Goal: Task Accomplishment & Management: Manage account settings

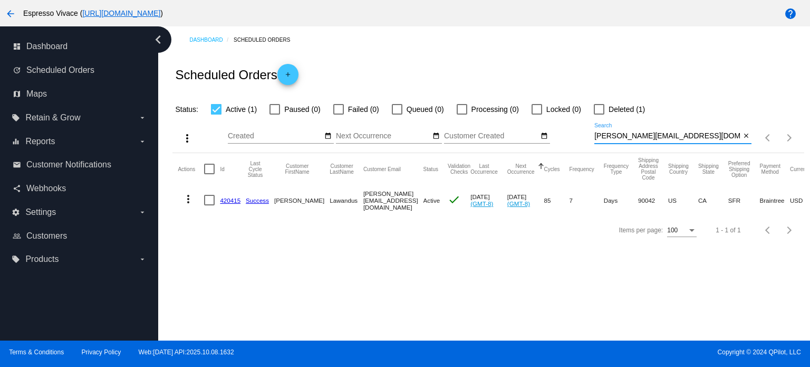
drag, startPoint x: 690, startPoint y: 137, endPoint x: 521, endPoint y: 136, distance: 169.4
click at [521, 137] on div "more_vert Oct Jan Feb Mar [DATE]" at bounding box center [489, 134] width 632 height 37
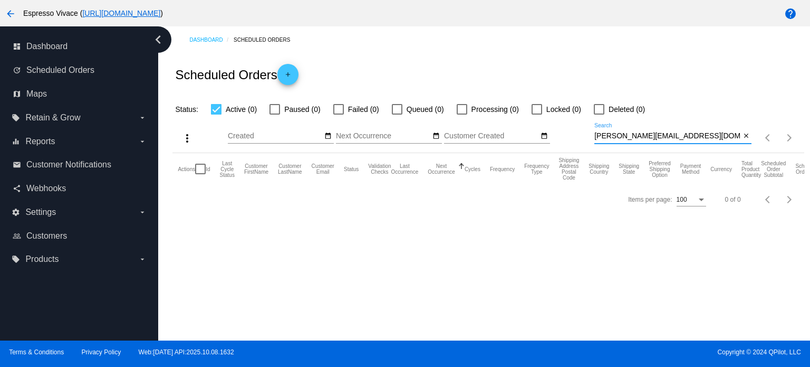
type input "[PERSON_NAME][EMAIL_ADDRESS][DOMAIN_NAME]"
click at [271, 107] on div at bounding box center [275, 109] width 11 height 11
click at [274, 114] on input "Paused (0)" at bounding box center [274, 114] width 1 height 1
checkbox input "true"
click at [602, 105] on div at bounding box center [599, 109] width 11 height 11
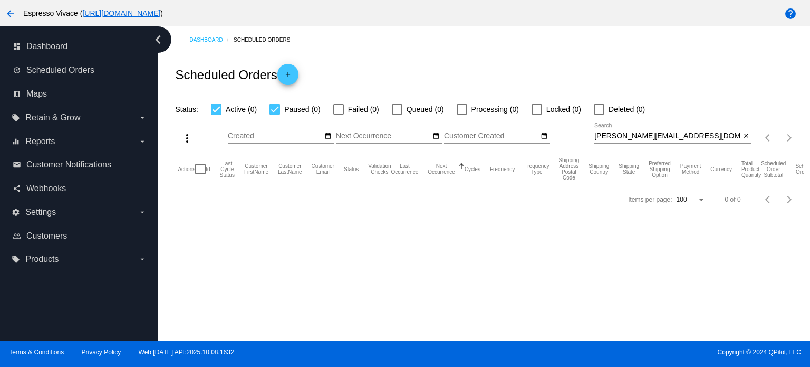
click at [599, 114] on input "Deleted (0)" at bounding box center [599, 114] width 1 height 1
checkbox input "true"
drag, startPoint x: 694, startPoint y: 139, endPoint x: 502, endPoint y: 121, distance: 192.8
click at [502, 121] on div "more_vert Oct Jan Feb Mar [DATE]" at bounding box center [489, 134] width 632 height 37
paste input "[EMAIL_ADDRESS][DOMAIN_NAME]"
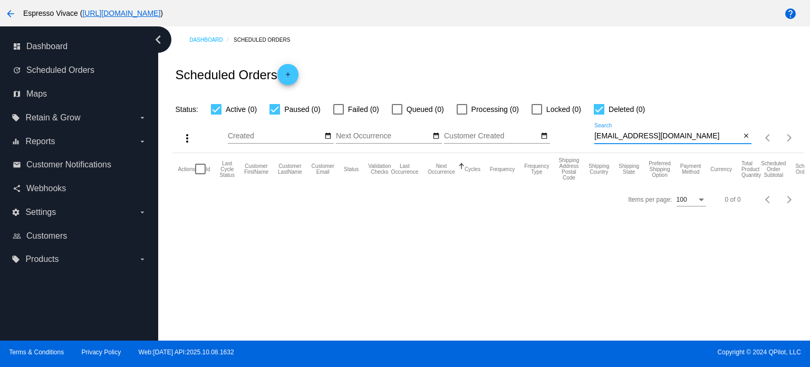
drag, startPoint x: 686, startPoint y: 135, endPoint x: 553, endPoint y: 122, distance: 134.0
click at [553, 122] on div "more_vert Oct Jan Feb Mar [DATE]" at bounding box center [489, 134] width 632 height 37
paste input "cannonna84"
drag, startPoint x: 614, startPoint y: 135, endPoint x: 538, endPoint y: 135, distance: 76.0
click at [539, 135] on div "more_vert Oct Jan Feb Mar [DATE]" at bounding box center [489, 134] width 632 height 37
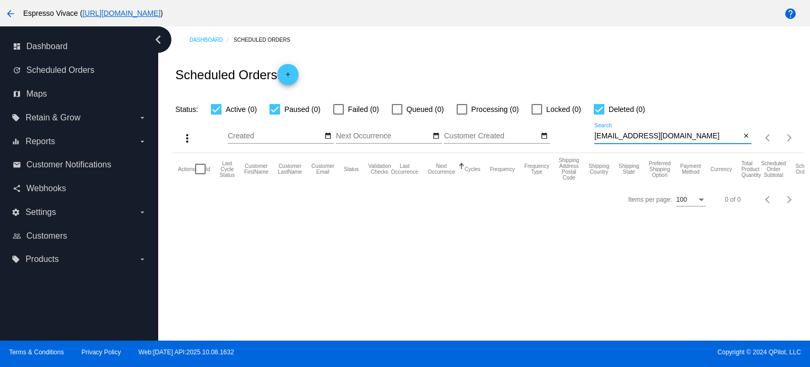
paste input "marabee07"
drag, startPoint x: 680, startPoint y: 135, endPoint x: 547, endPoint y: 135, distance: 132.4
click at [547, 135] on div "more_vert Oct Jan Feb Mar [DATE]" at bounding box center [489, 134] width 632 height 37
paste input "striptree@ao"
drag, startPoint x: 677, startPoint y: 136, endPoint x: 541, endPoint y: 130, distance: 136.8
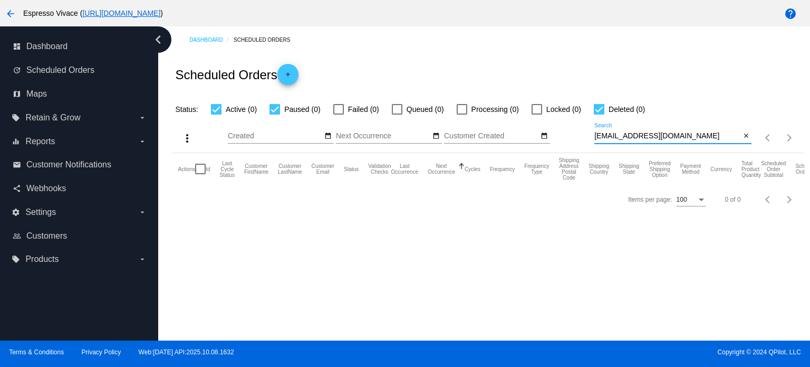
click at [541, 130] on div "more_vert Oct Jan Feb Mar [DATE]" at bounding box center [489, 134] width 632 height 37
paste input "mechealjohnson@gmai"
drag, startPoint x: 687, startPoint y: 137, endPoint x: 526, endPoint y: 124, distance: 162.0
click at [527, 124] on div "more_vert Oct Jan Feb Mar [DATE]" at bounding box center [489, 134] width 632 height 37
paste input "[PERSON_NAME].kilbour"
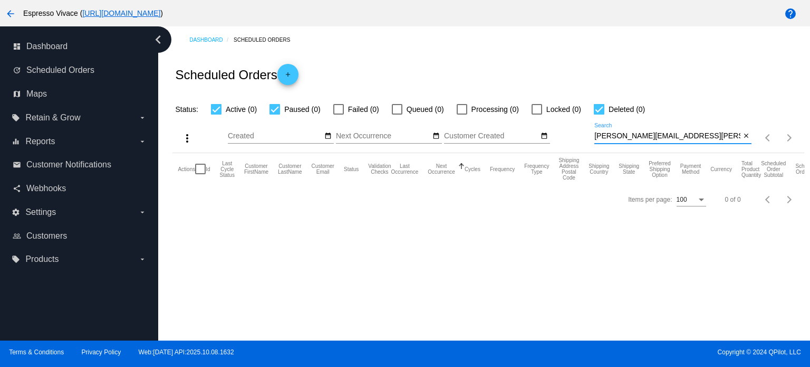
drag, startPoint x: 696, startPoint y: 136, endPoint x: 539, endPoint y: 128, distance: 156.9
click at [539, 128] on div "more_vert Oct Jan Feb Mar [DATE]" at bounding box center [489, 134] width 632 height 37
paste input "[EMAIL_ADDRESS]"
drag, startPoint x: 693, startPoint y: 135, endPoint x: 523, endPoint y: 133, distance: 169.4
click at [523, 133] on div "more_vert Oct Jan Feb Mar [DATE]" at bounding box center [489, 134] width 632 height 37
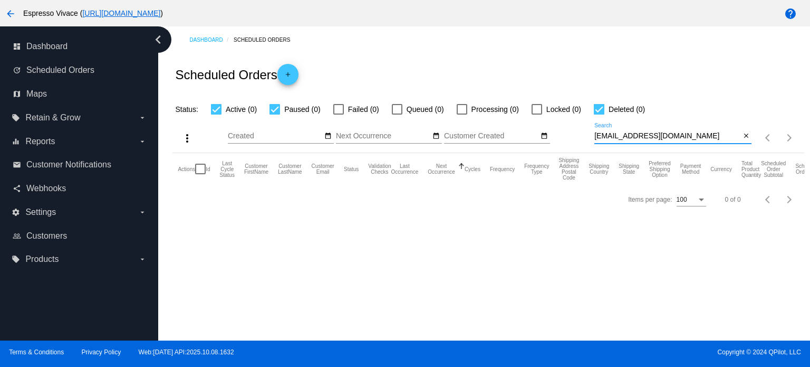
paste input "[PERSON_NAME][EMAIL_ADDRESS]"
drag, startPoint x: 701, startPoint y: 137, endPoint x: 529, endPoint y: 130, distance: 172.1
click at [529, 130] on div "more_vert Oct Jan Feb Mar [DATE]" at bounding box center [489, 134] width 632 height 37
paste input "[EMAIL_ADDRESS]"
drag, startPoint x: 686, startPoint y: 139, endPoint x: 521, endPoint y: 133, distance: 165.3
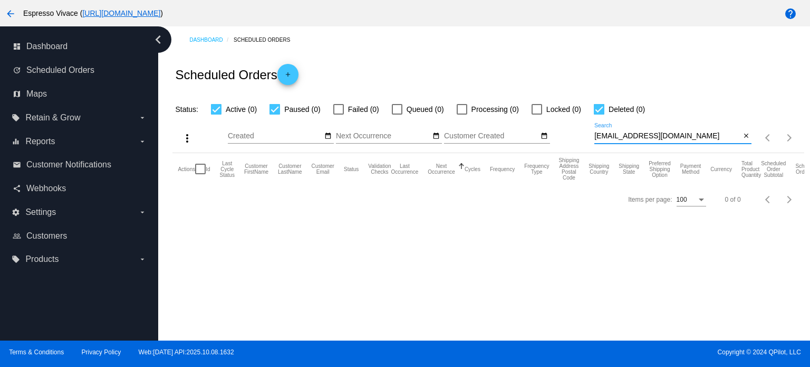
click at [521, 133] on div "more_vert Oct Jan Feb Mar [DATE]" at bounding box center [489, 134] width 632 height 37
paste input "[EMAIL_ADDRESS]"
drag, startPoint x: 661, startPoint y: 133, endPoint x: 556, endPoint y: 121, distance: 105.2
click at [556, 121] on div "more_vert Oct Jan Feb Mar [DATE]" at bounding box center [489, 134] width 632 height 37
paste input "adrielenetflixggs"
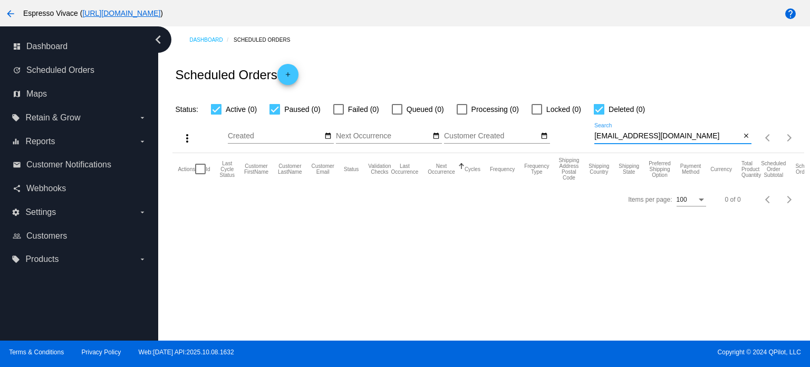
click at [701, 133] on div "[EMAIL_ADDRESS][DOMAIN_NAME] Search" at bounding box center [668, 133] width 146 height 21
click at [701, 133] on input "[EMAIL_ADDRESS][DOMAIN_NAME]" at bounding box center [668, 136] width 146 height 8
drag, startPoint x: 630, startPoint y: 131, endPoint x: 552, endPoint y: 126, distance: 77.7
click at [552, 126] on div "more_vert Oct Jan Feb Mar [DATE]" at bounding box center [489, 134] width 632 height 37
paste input "imee.[PERSON_NAME]"
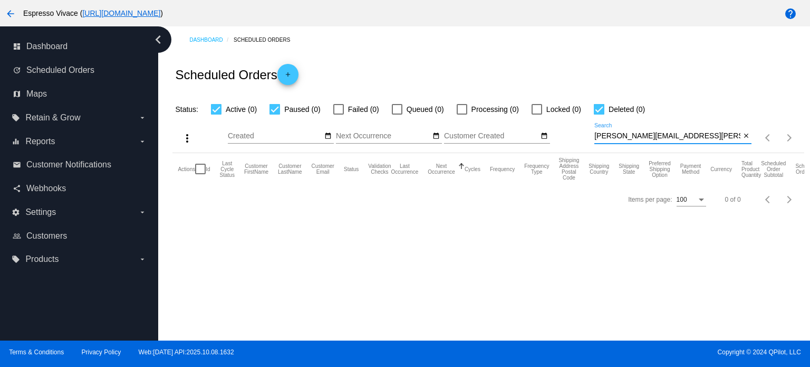
drag, startPoint x: 682, startPoint y: 136, endPoint x: 537, endPoint y: 136, distance: 144.6
click at [537, 136] on div "more_vert Oct Jan Feb Mar [DATE]" at bounding box center [489, 134] width 632 height 37
paste input "schaffertessa"
drag, startPoint x: 711, startPoint y: 139, endPoint x: 538, endPoint y: 122, distance: 173.4
click at [541, 124] on div "more_vert Oct Jan Feb Mar [DATE]" at bounding box center [489, 134] width 632 height 37
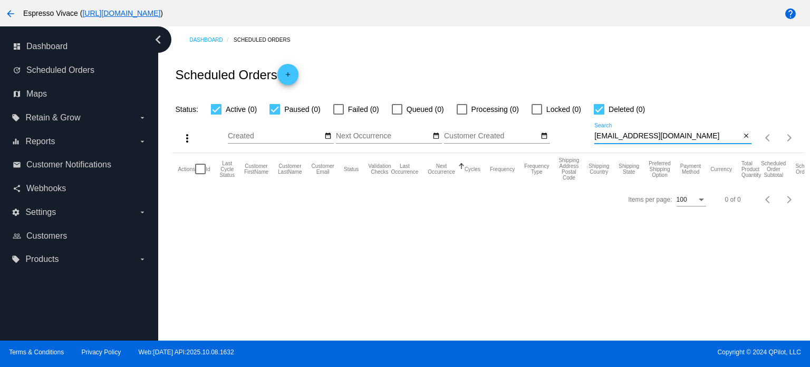
paste input "yangnan719"
drag, startPoint x: 678, startPoint y: 133, endPoint x: 571, endPoint y: 134, distance: 106.6
click at [571, 134] on div "more_vert Oct Jan Feb Mar [DATE]" at bounding box center [489, 134] width 632 height 37
paste input "[PERSON_NAME].[PERSON_NAME]@[PERSON_NAME]"
drag, startPoint x: 693, startPoint y: 135, endPoint x: 524, endPoint y: 114, distance: 170.6
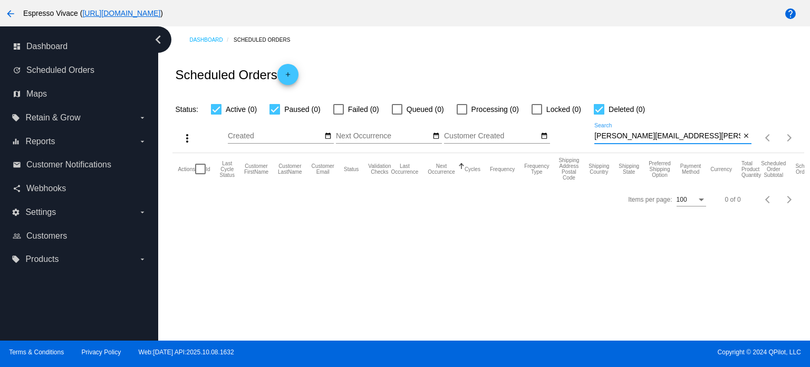
click at [524, 114] on app-dashboard-scheduled-orders "Scheduled Orders add Status: Active (0) Paused (0) Failed (0) Queued (0) Proces…" at bounding box center [489, 133] width 632 height 161
paste input "[EMAIL_ADDRESS]"
click at [696, 141] on div "[EMAIL_ADDRESS][DOMAIN_NAME] Search" at bounding box center [668, 133] width 146 height 21
drag, startPoint x: 693, startPoint y: 139, endPoint x: 561, endPoint y: 124, distance: 132.7
click at [561, 124] on div "more_vert Oct Jan Feb Mar [DATE]" at bounding box center [489, 134] width 632 height 37
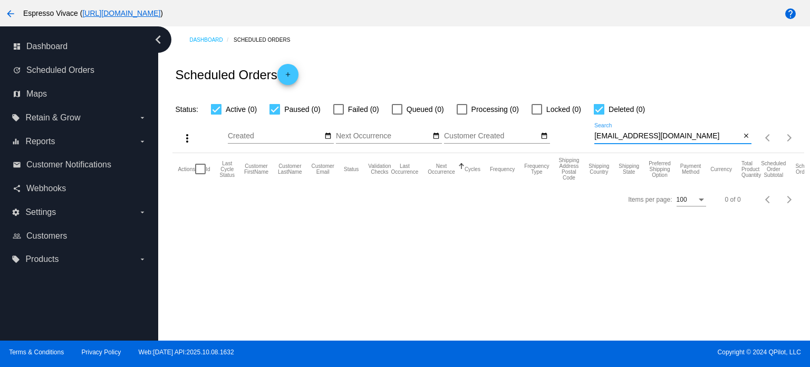
paste input "[EMAIL_ADDRESS]"
drag, startPoint x: 679, startPoint y: 130, endPoint x: 670, endPoint y: 132, distance: 8.7
click at [671, 131] on div "[EMAIL_ADDRESS][DOMAIN_NAME] Search" at bounding box center [668, 133] width 146 height 21
drag, startPoint x: 670, startPoint y: 132, endPoint x: 554, endPoint y: 132, distance: 116.1
click at [554, 132] on div "more_vert Oct Jan Feb Mar [DATE]" at bounding box center [489, 134] width 632 height 37
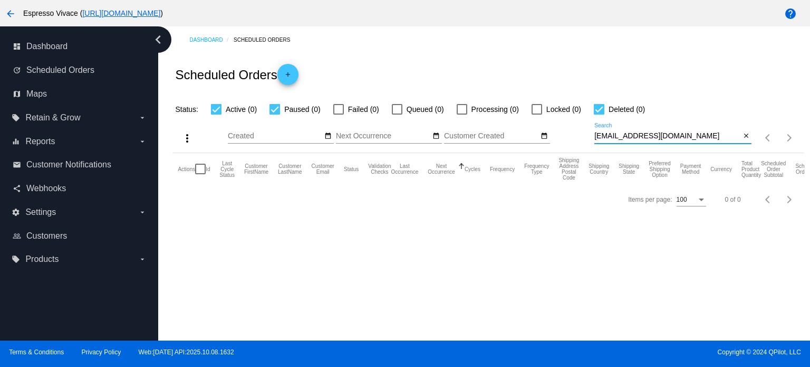
paste input "[EMAIL_ADDRESS]"
click at [676, 133] on input "[EMAIL_ADDRESS][DOMAIN_NAME]" at bounding box center [668, 136] width 146 height 8
drag, startPoint x: 678, startPoint y: 133, endPoint x: 519, endPoint y: 134, distance: 159.3
click at [519, 134] on div "more_vert Oct Jan Feb Mar [DATE]" at bounding box center [489, 134] width 632 height 37
paste input "amberminchella75"
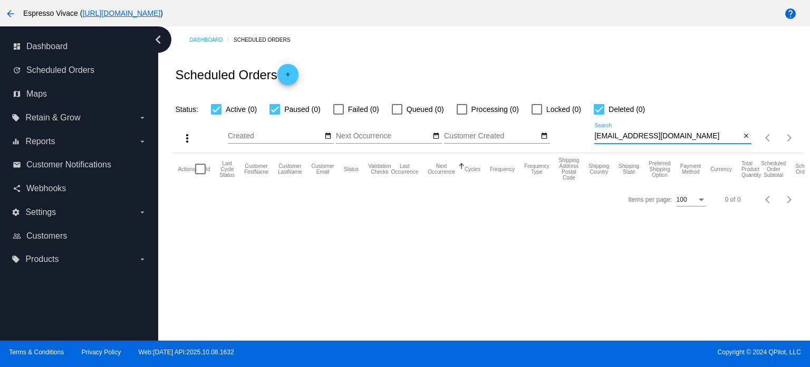
drag, startPoint x: 705, startPoint y: 137, endPoint x: 535, endPoint y: 139, distance: 170.4
click at [535, 139] on div "more_vert Oct Jan Feb Mar [DATE]" at bounding box center [489, 134] width 632 height 37
paste input "kingjarrett56"
drag, startPoint x: 690, startPoint y: 140, endPoint x: 684, endPoint y: 139, distance: 5.3
click at [684, 140] on input "[EMAIL_ADDRESS][DOMAIN_NAME]" at bounding box center [668, 136] width 146 height 8
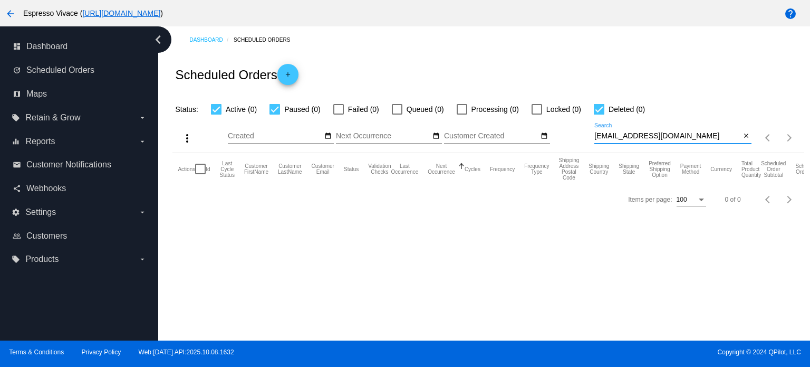
drag, startPoint x: 684, startPoint y: 139, endPoint x: 553, endPoint y: 127, distance: 131.4
click at [553, 127] on div "more_vert Oct Jan Feb Mar [DATE]" at bounding box center [489, 134] width 632 height 37
paste input "[EMAIL_ADDRESS][DOMAIN_NAME]"
drag, startPoint x: 681, startPoint y: 133, endPoint x: 544, endPoint y: 133, distance: 137.2
click at [544, 133] on div "more_vert Oct Jan Feb Mar [DATE]" at bounding box center [489, 134] width 632 height 37
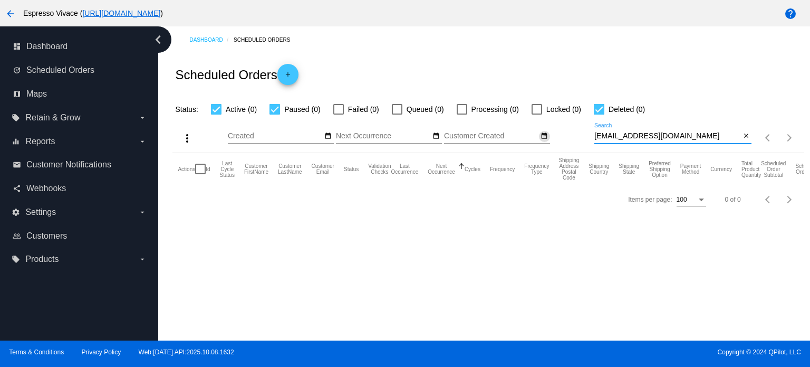
paste input "[EMAIL_ADDRESS][DOMAIN_NAME]"
drag, startPoint x: 711, startPoint y: 136, endPoint x: 499, endPoint y: 110, distance: 214.2
click at [497, 111] on app-dashboard-scheduled-orders "Scheduled Orders add Status: Active (0) Paused (0) Failed (0) Queued (0) Proces…" at bounding box center [489, 133] width 632 height 161
paste input "bluestoehr@g"
drag, startPoint x: 688, startPoint y: 132, endPoint x: 528, endPoint y: 130, distance: 160.4
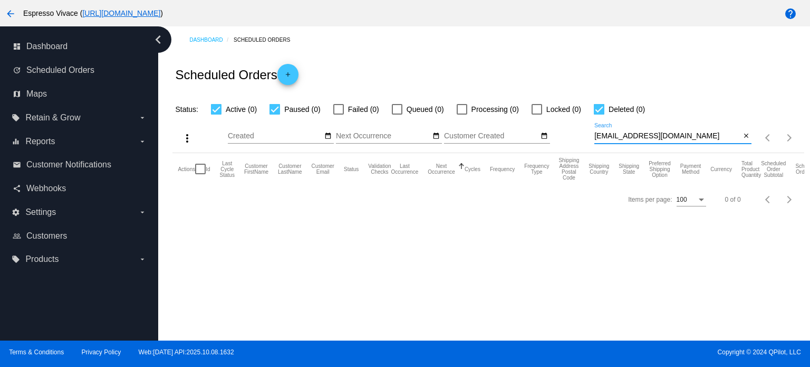
click at [528, 131] on div "more_vert Oct Jan Feb Mar [DATE]" at bounding box center [489, 134] width 632 height 37
paste input "nataliastup"
drag, startPoint x: 701, startPoint y: 137, endPoint x: 483, endPoint y: 132, distance: 218.5
click at [484, 132] on div "more_vert Oct Jan Feb Mar [DATE]" at bounding box center [489, 134] width 632 height 37
paste input "ciel.etoile.32194"
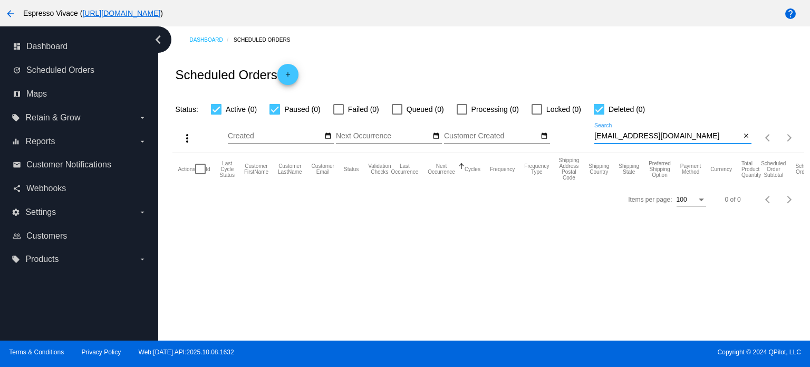
drag, startPoint x: 706, startPoint y: 132, endPoint x: 509, endPoint y: 134, distance: 196.8
click at [509, 134] on div "more_vert Oct Jan Feb Mar [DATE]" at bounding box center [489, 134] width 632 height 37
paste input "kevinli1226"
drag, startPoint x: 667, startPoint y: 131, endPoint x: 593, endPoint y: 133, distance: 73.9
click at [561, 122] on div "more_vert Oct Jan Feb Mar [DATE]" at bounding box center [489, 134] width 632 height 37
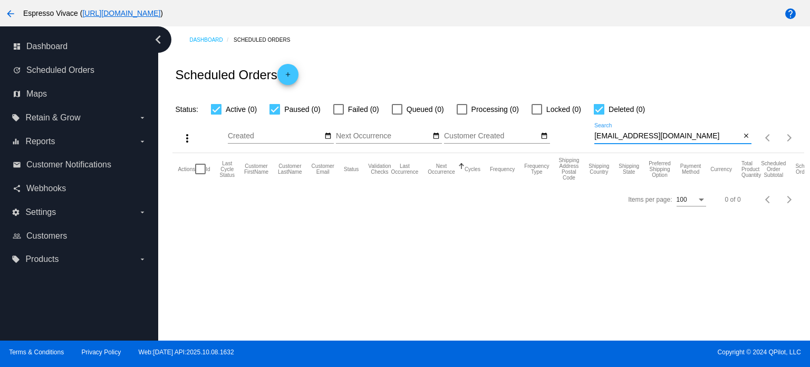
drag, startPoint x: 605, startPoint y: 131, endPoint x: 520, endPoint y: 126, distance: 85.1
click at [520, 126] on div "more_vert Oct Jan Feb Mar [DATE]" at bounding box center [489, 134] width 632 height 37
paste input "willtravelforfree"
drag, startPoint x: 690, startPoint y: 135, endPoint x: 509, endPoint y: 135, distance: 181.5
click at [509, 135] on div "more_vert Oct Jan Feb Mar [DATE]" at bounding box center [489, 134] width 632 height 37
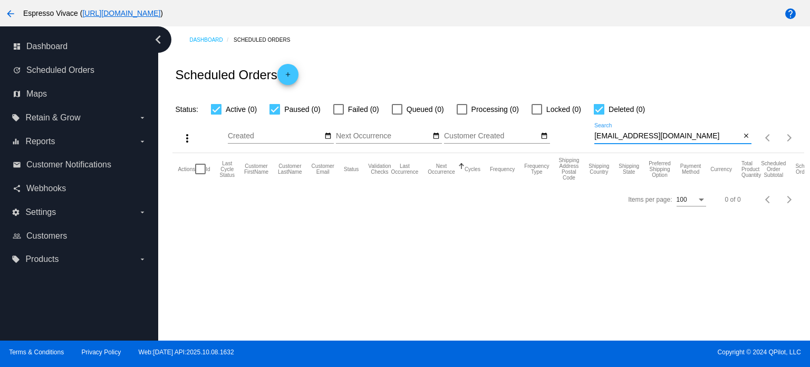
paste input "gmgil@me"
drag, startPoint x: 672, startPoint y: 139, endPoint x: 557, endPoint y: 130, distance: 114.8
click at [557, 130] on div "more_vert Oct Jan Feb Mar [DATE]" at bounding box center [489, 134] width 632 height 37
paste input "[EMAIL_ADDRESS]"
drag, startPoint x: 678, startPoint y: 132, endPoint x: 540, endPoint y: 128, distance: 138.3
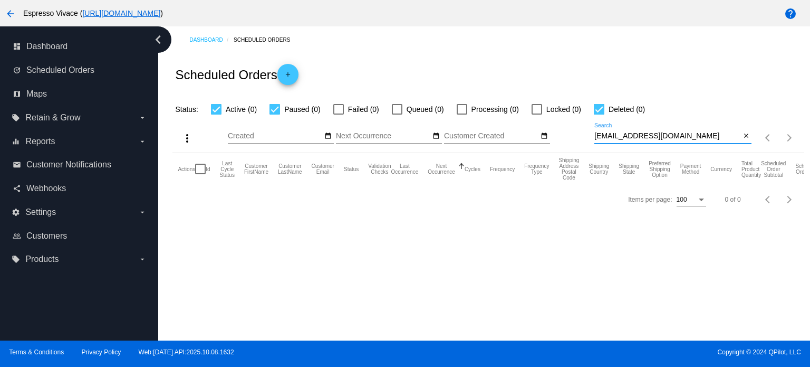
click at [540, 128] on div "more_vert Oct Jan Feb Mar [DATE]" at bounding box center [489, 134] width 632 height 37
paste input "[EMAIL_ADDRESS]"
drag, startPoint x: 532, startPoint y: 138, endPoint x: 499, endPoint y: 141, distance: 33.3
click at [499, 141] on div "more_vert Oct Jan Feb Mar [DATE]" at bounding box center [489, 134] width 632 height 37
paste input "[EMAIL_ADDRESS]"
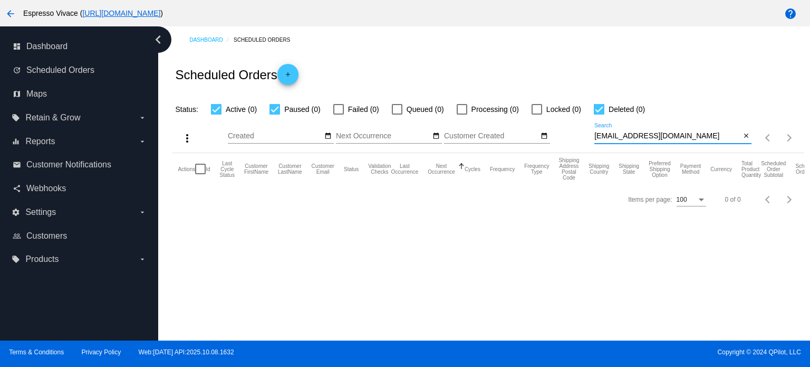
type input "[EMAIL_ADDRESS][DOMAIN_NAME]"
